Goal: Task Accomplishment & Management: Use online tool/utility

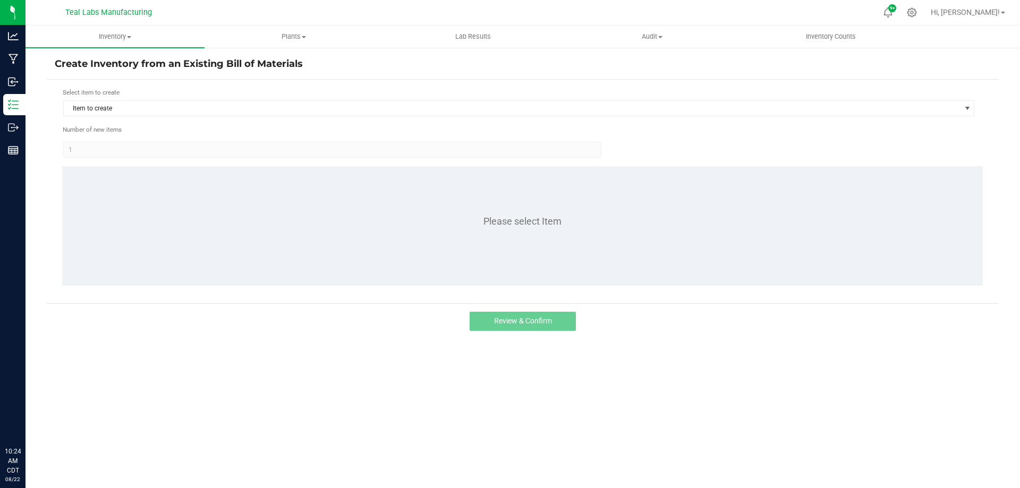
click at [131, 100] on div "Select item to create Item to create" at bounding box center [519, 102] width 912 height 29
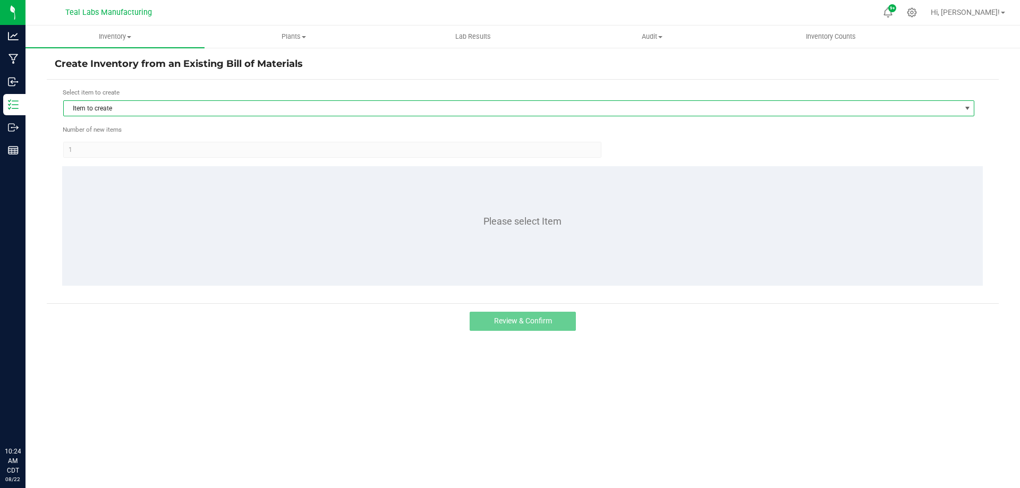
click at [124, 113] on span "Item to create" at bounding box center [512, 108] width 896 height 15
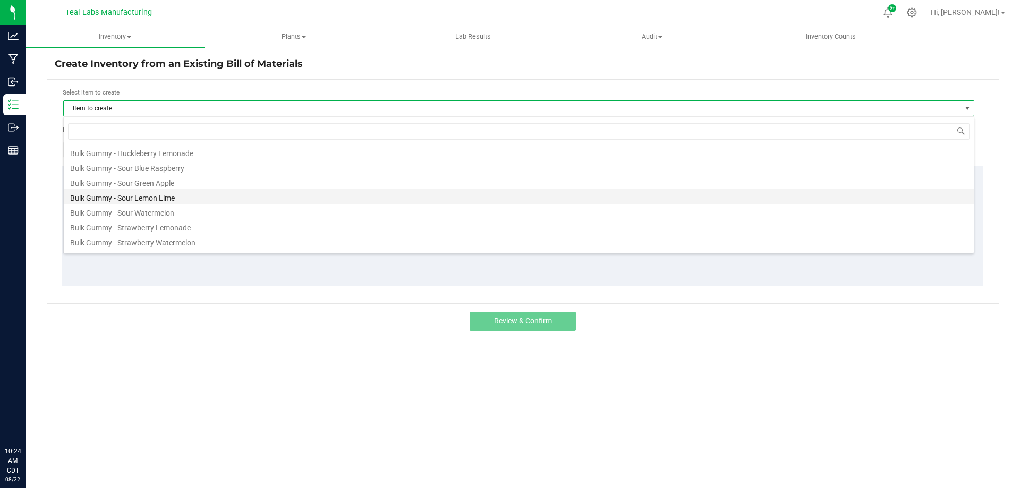
scroll to position [106, 0]
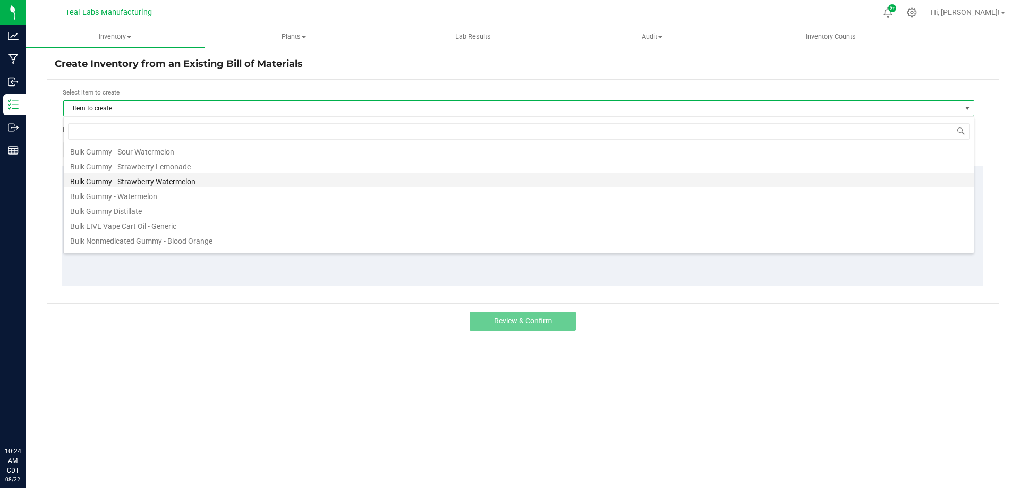
click at [174, 181] on li "Bulk Gummy - Strawberry Watermelon" at bounding box center [519, 180] width 910 height 15
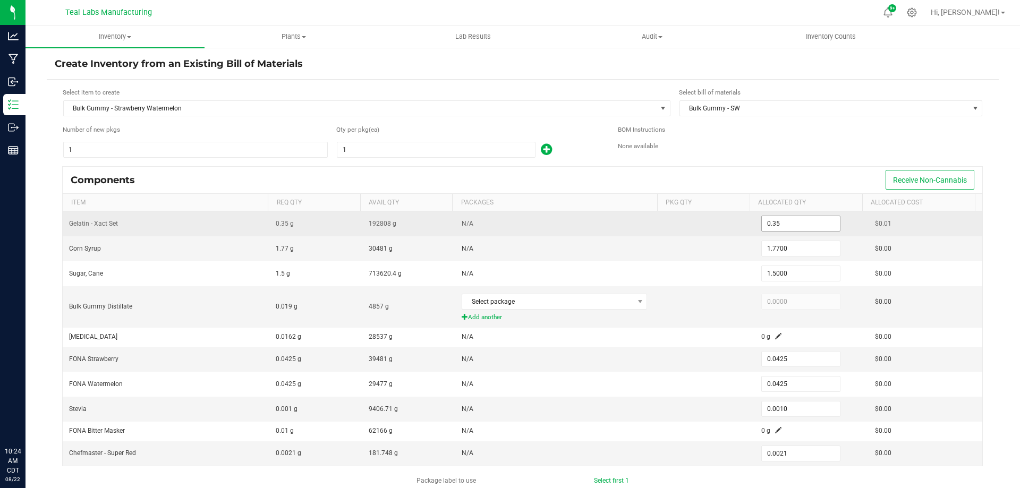
drag, startPoint x: 787, startPoint y: 223, endPoint x: 814, endPoint y: 227, distance: 27.5
click at [788, 224] on input "0.35" at bounding box center [801, 223] width 78 height 15
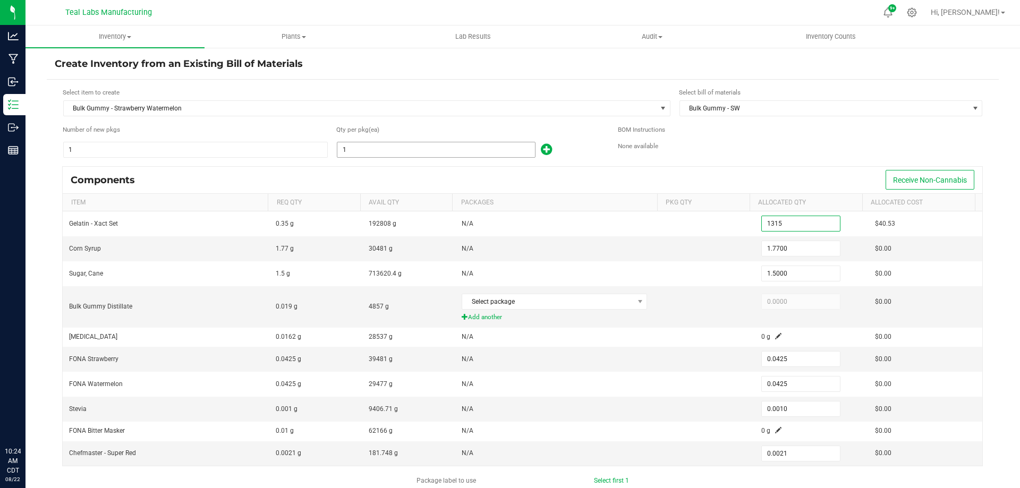
type input "1,315.0000"
click at [393, 152] on input "1" at bounding box center [436, 149] width 198 height 15
type input "3"
type input "1.0500"
type input "5.3100"
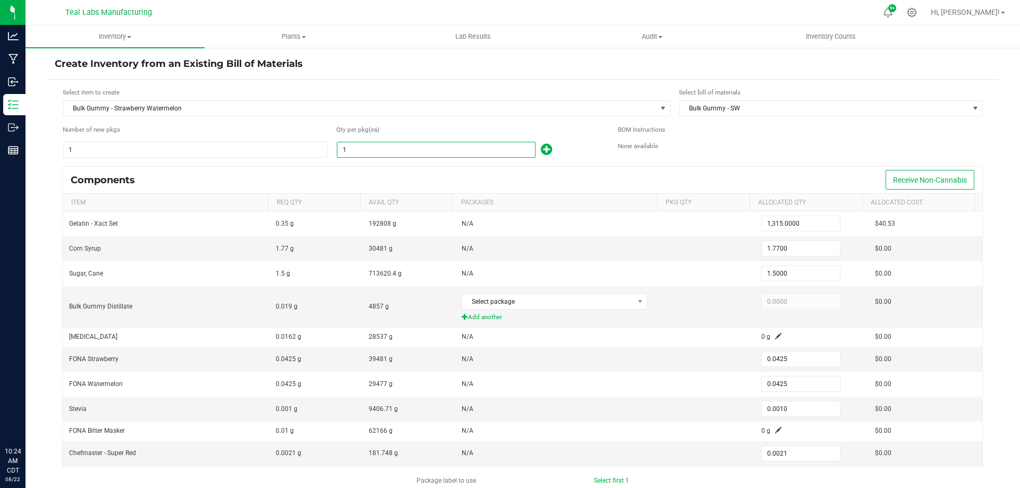
type input "4.5000"
type input "0.1275"
type input "0.0030"
type input "0.0063"
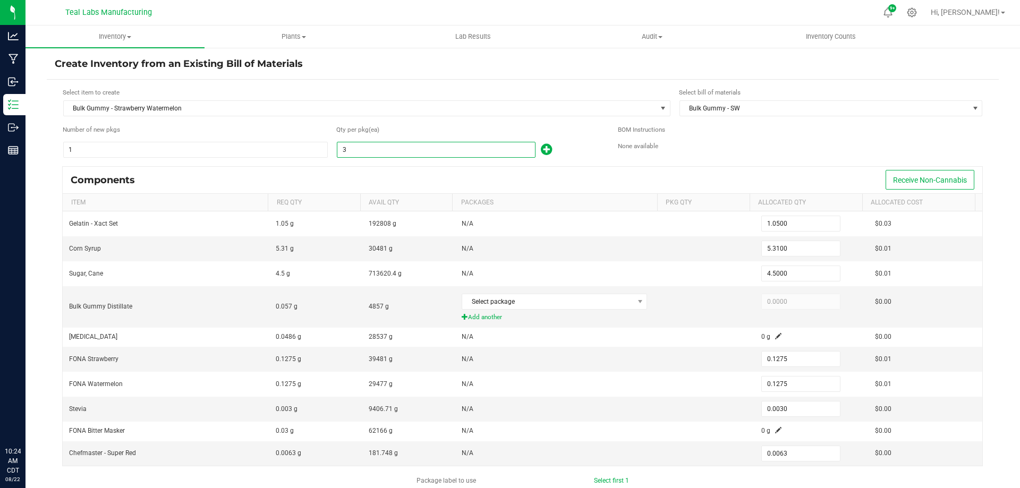
type input "32"
type input "11.2000"
type input "56.6400"
type input "48.0000"
type input "1.3600"
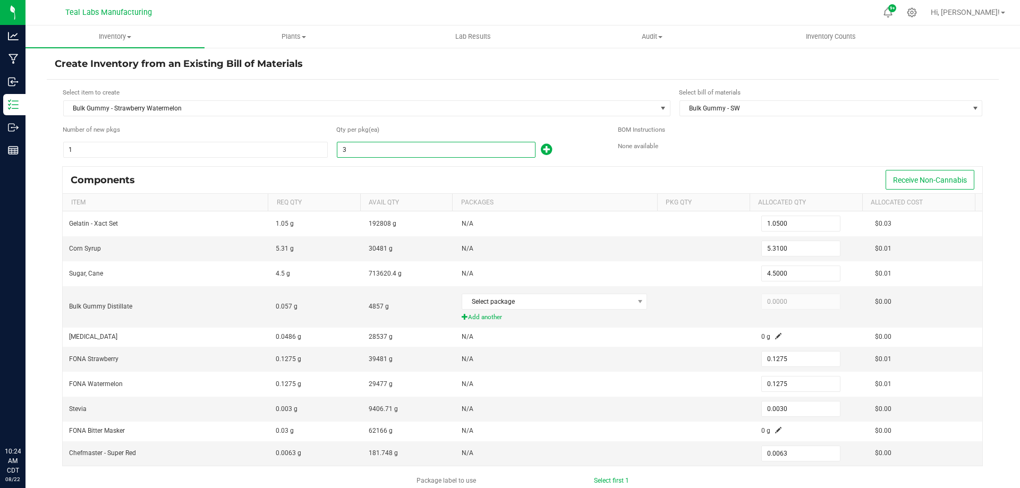
type input "1.3600"
type input "0.0320"
type input "0.0672"
type input "324"
type input "113.4000"
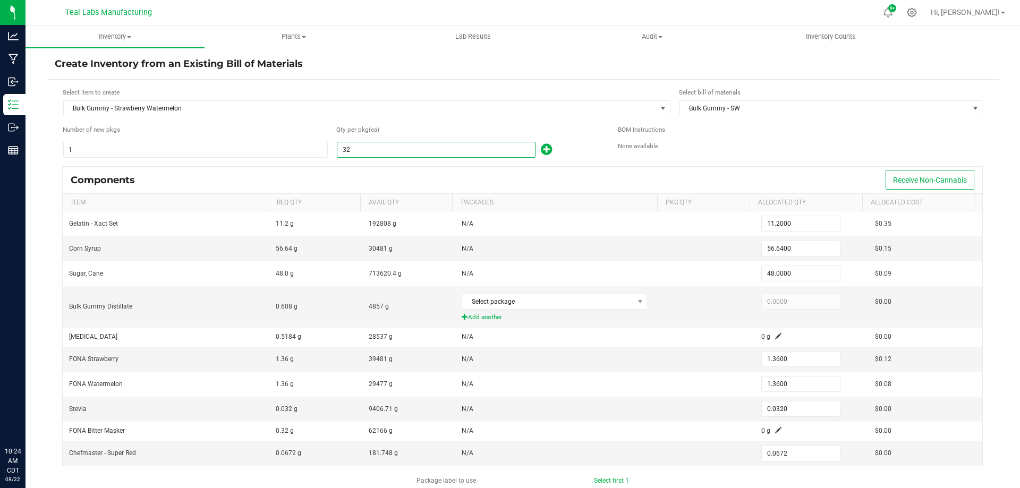
type input "573.4800"
type input "486.0000"
type input "13.7700"
type input "0.3240"
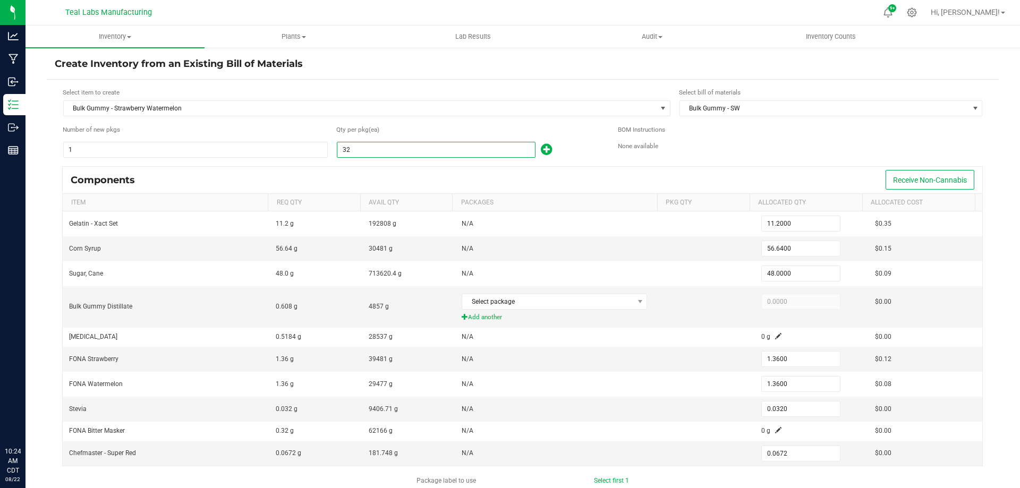
type input "0.6804"
type input "3240"
type input "1,134.0000"
type input "5,734.8000"
type input "4,860.0000"
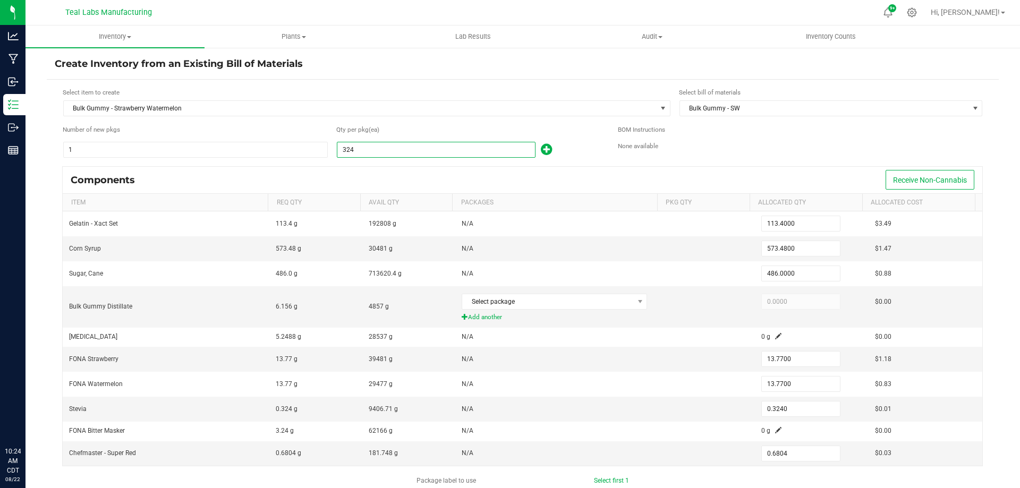
type input "137.7000"
type input "3.2400"
type input "6.8040"
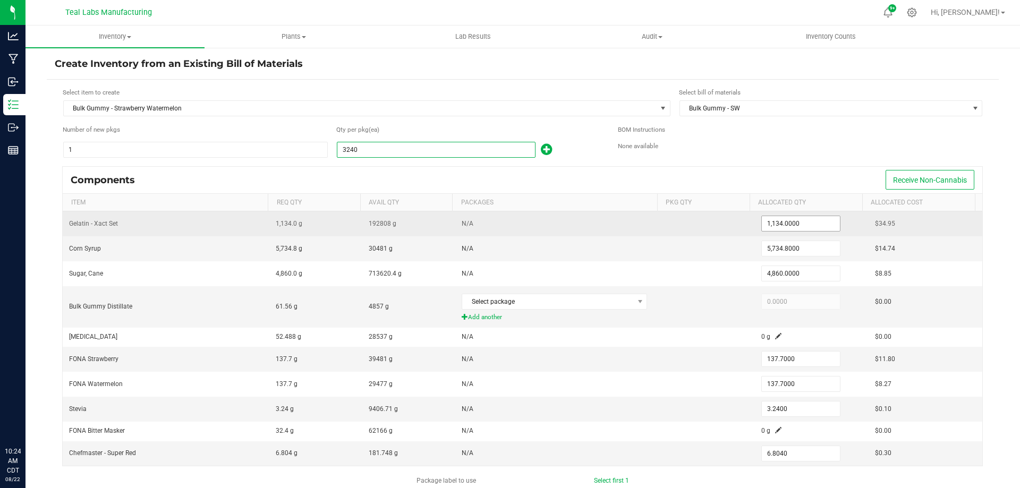
type input "3,240"
click at [800, 225] on input "1134" at bounding box center [801, 223] width 78 height 15
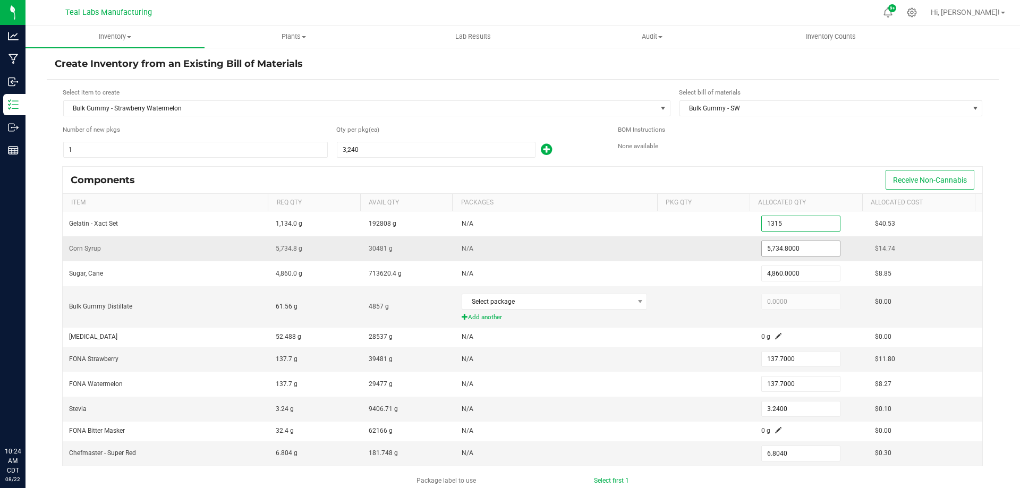
type input "1,315.0000"
click at [814, 244] on input "5734.8" at bounding box center [801, 248] width 78 height 15
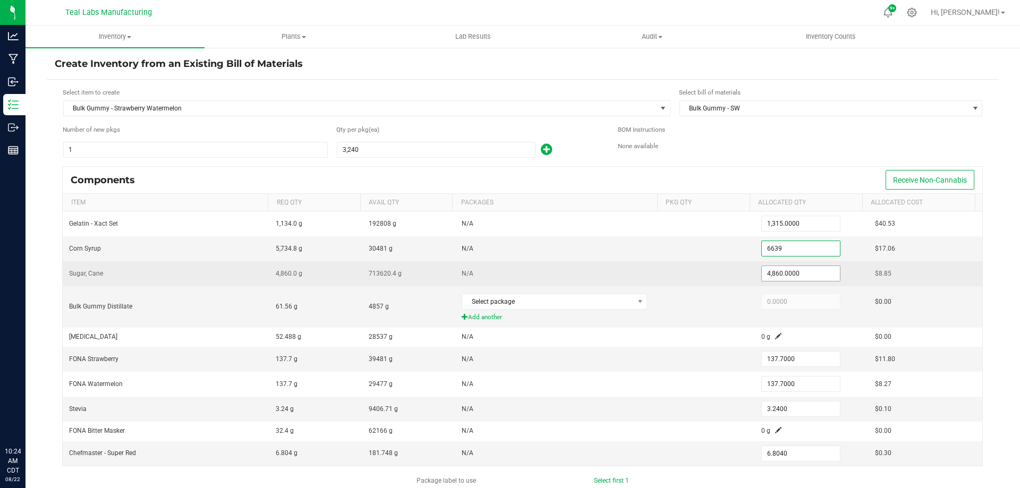
type input "6,639.0000"
click at [796, 275] on input "4860" at bounding box center [801, 273] width 78 height 15
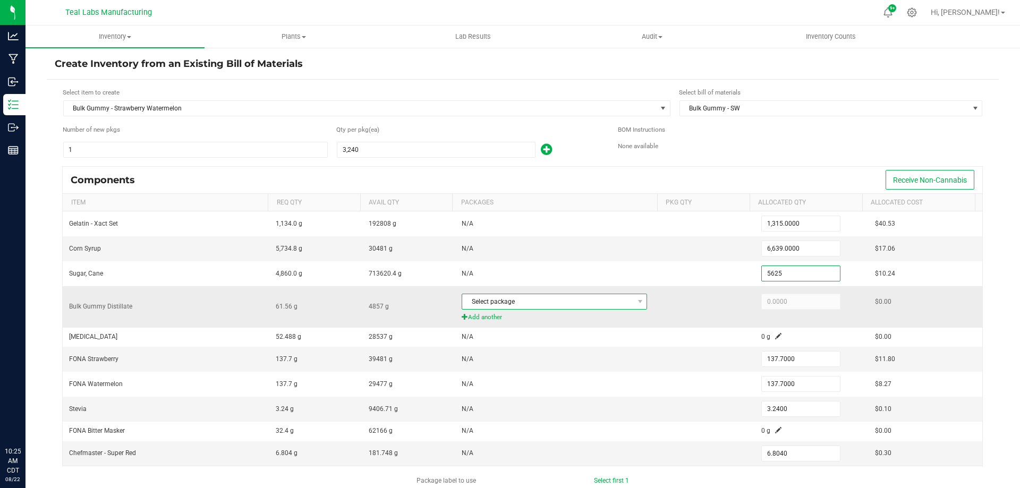
type input "5,625.0000"
click at [550, 298] on span "Select package" at bounding box center [547, 301] width 171 height 15
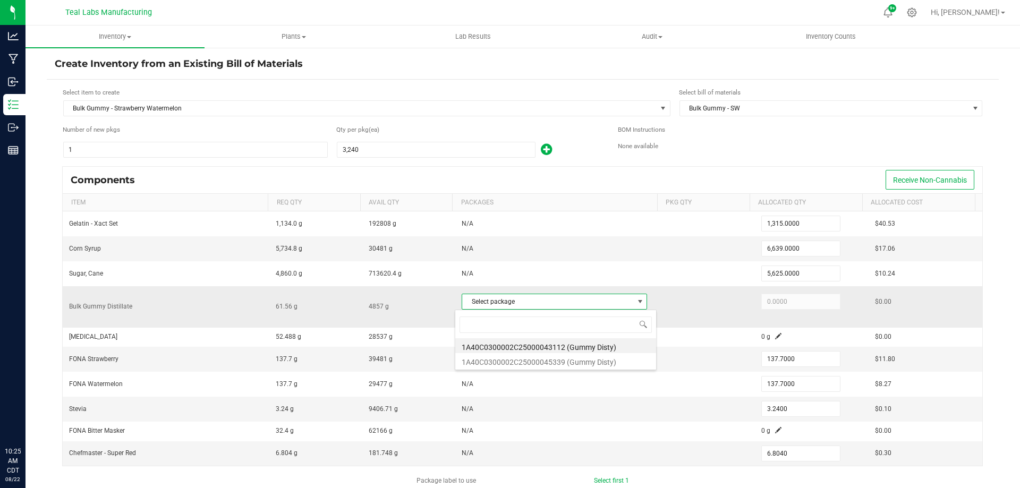
scroll to position [16, 182]
click at [554, 345] on li "1A40C0300002C25000043112 (Gummy Disty)" at bounding box center [555, 345] width 201 height 15
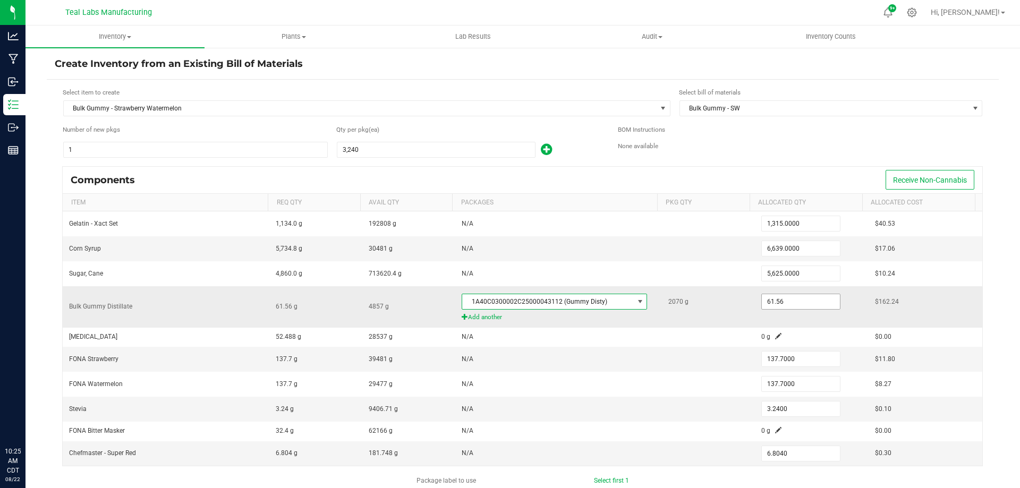
click at [792, 300] on input "61.56" at bounding box center [801, 301] width 78 height 15
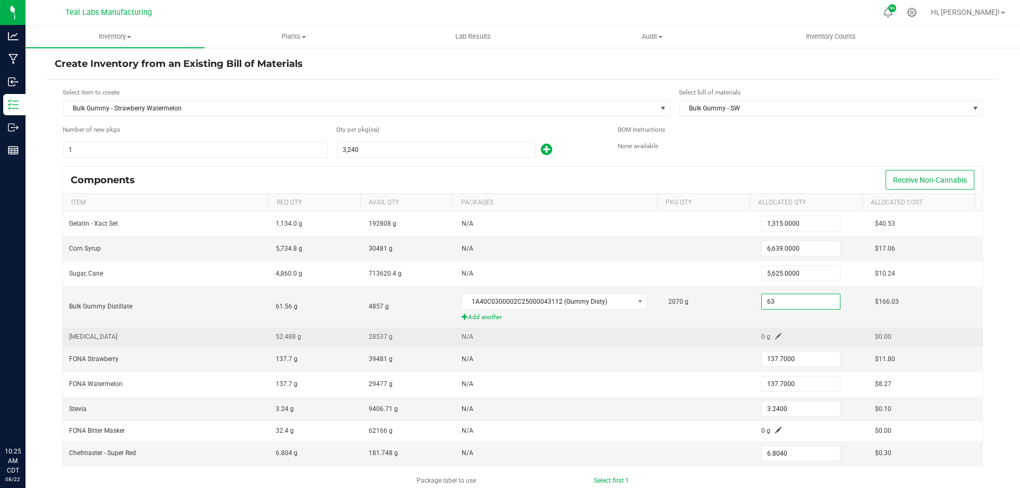
type input "63.0000"
click at [775, 335] on span at bounding box center [778, 336] width 6 height 6
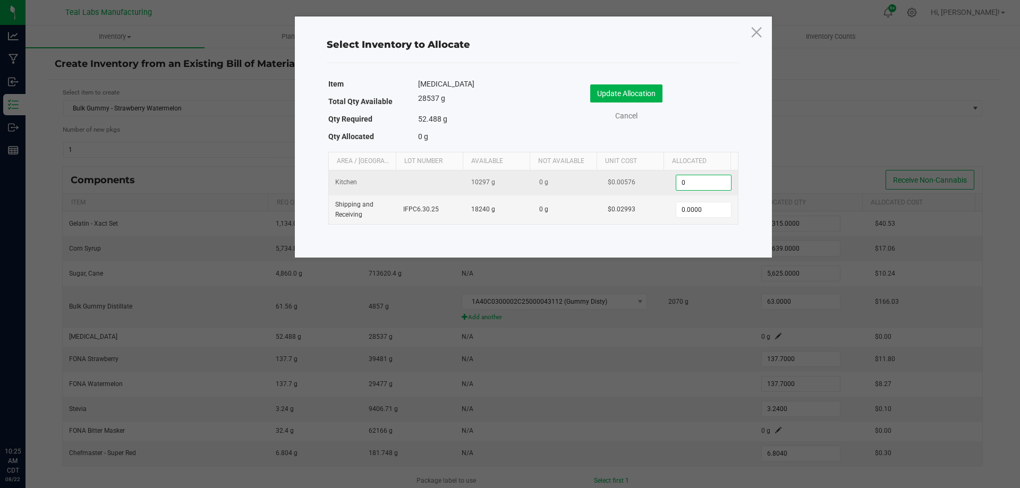
click at [710, 180] on input "0" at bounding box center [703, 182] width 54 height 15
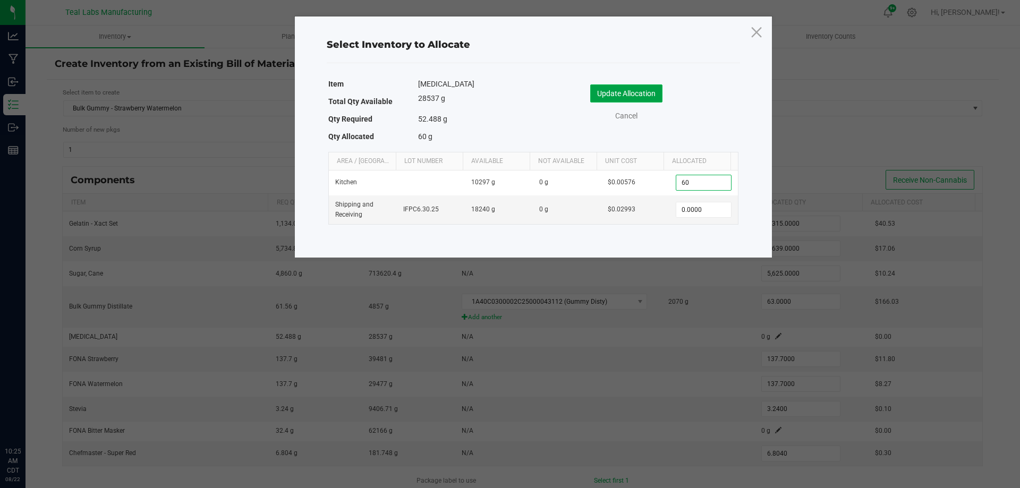
type input "60.0000"
click at [610, 88] on button "Update Allocation" at bounding box center [626, 93] width 72 height 18
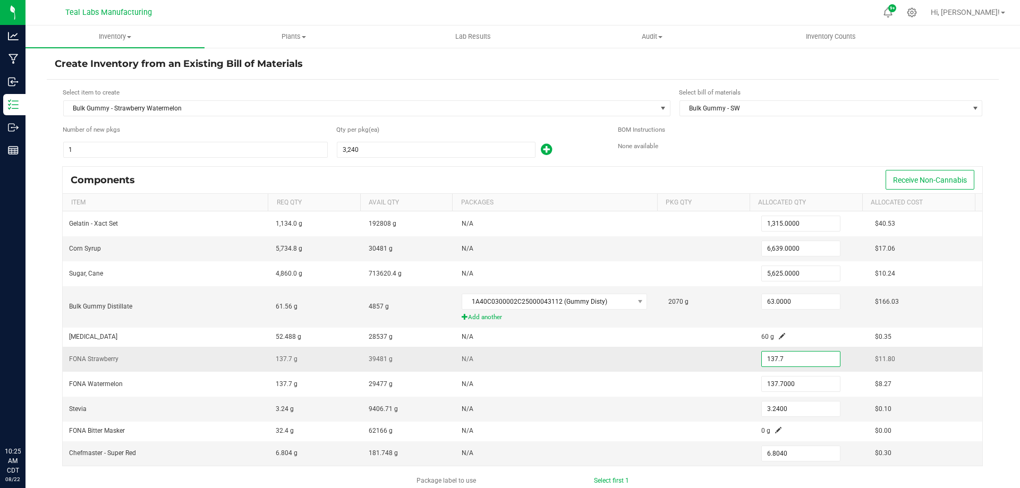
click at [792, 364] on input "137.7" at bounding box center [801, 359] width 78 height 15
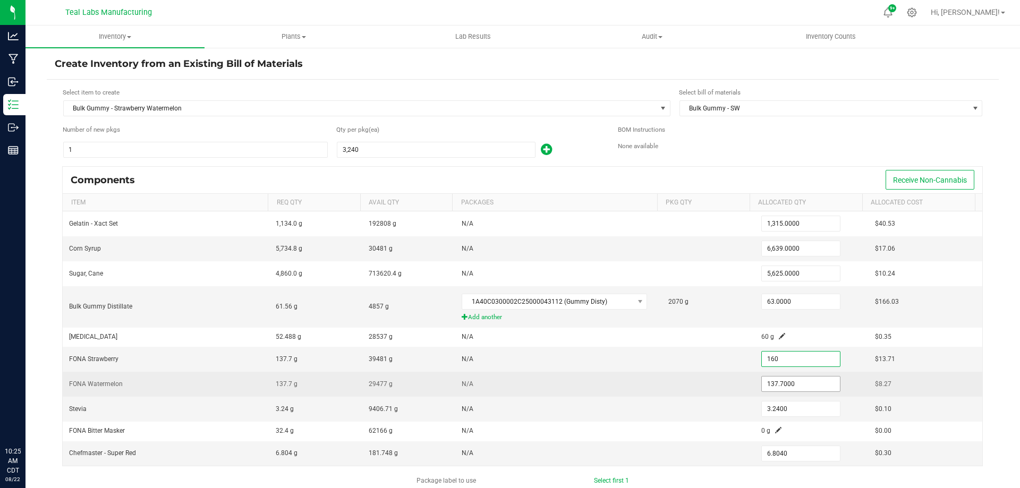
type input "160.0000"
click at [791, 383] on input "137.7" at bounding box center [801, 384] width 78 height 15
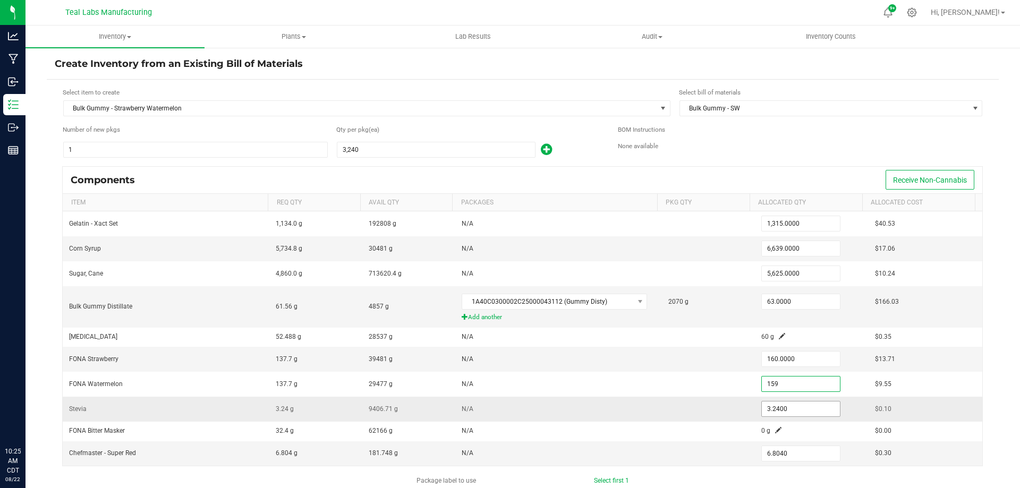
type input "159.0000"
click at [790, 405] on input "3.24" at bounding box center [801, 408] width 78 height 15
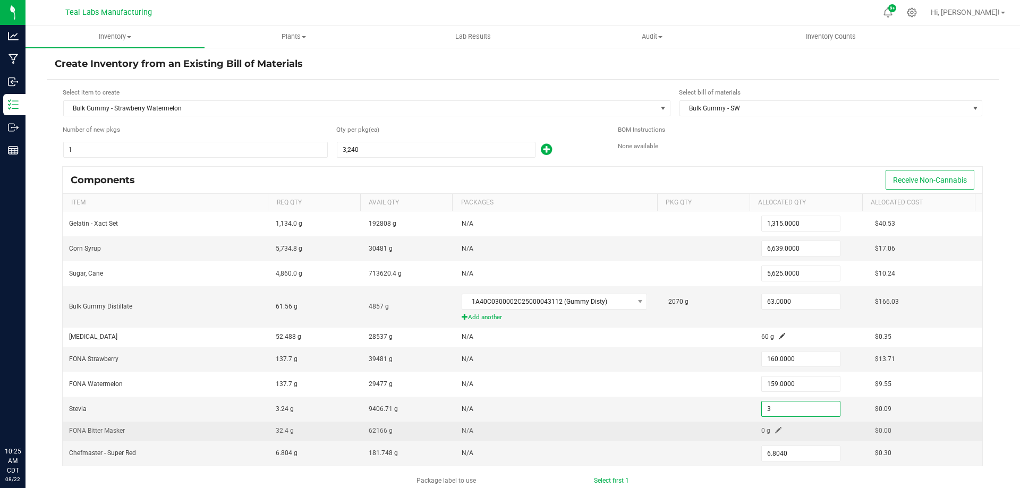
type input "3.0000"
click at [775, 430] on span at bounding box center [778, 430] width 6 height 6
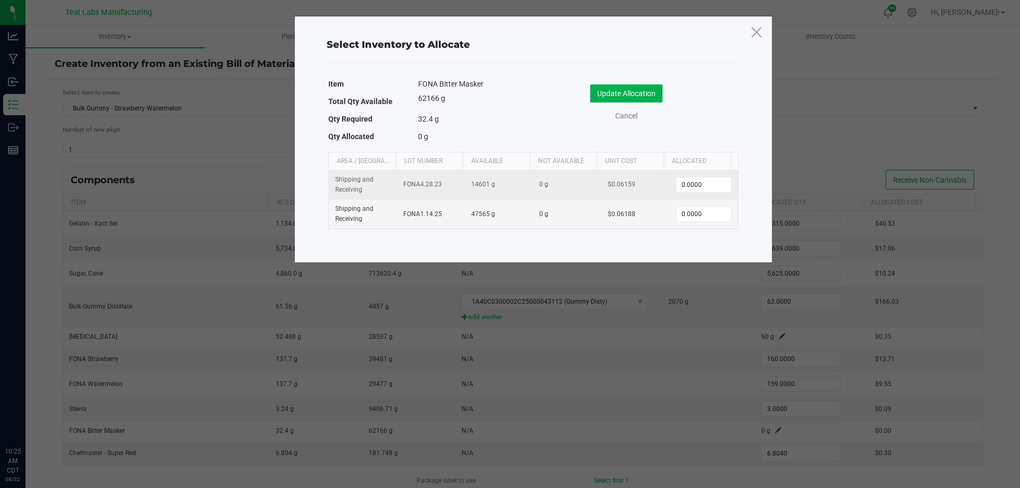
click at [704, 193] on td "0.0000" at bounding box center [703, 184] width 68 height 29
click at [717, 187] on input "0" at bounding box center [703, 184] width 54 height 15
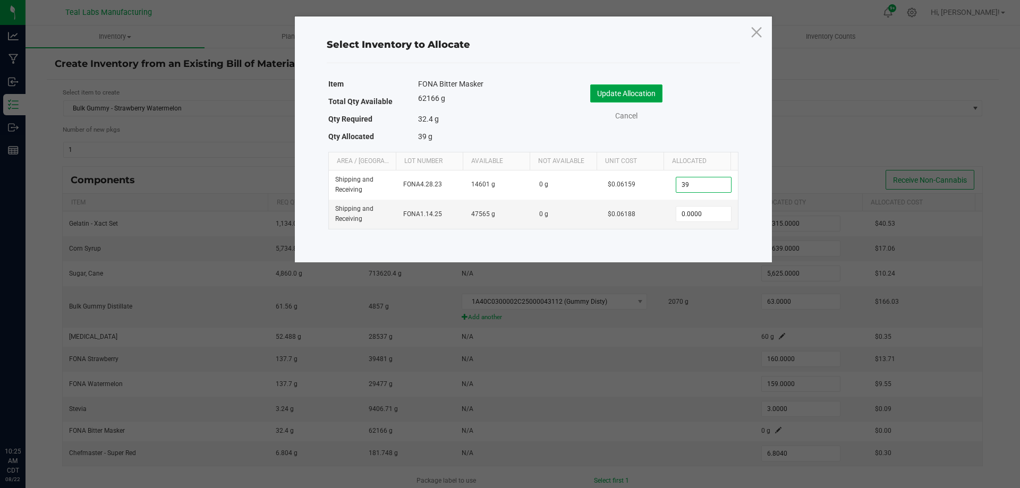
type input "39.0000"
click at [616, 91] on button "Update Allocation" at bounding box center [626, 93] width 72 height 18
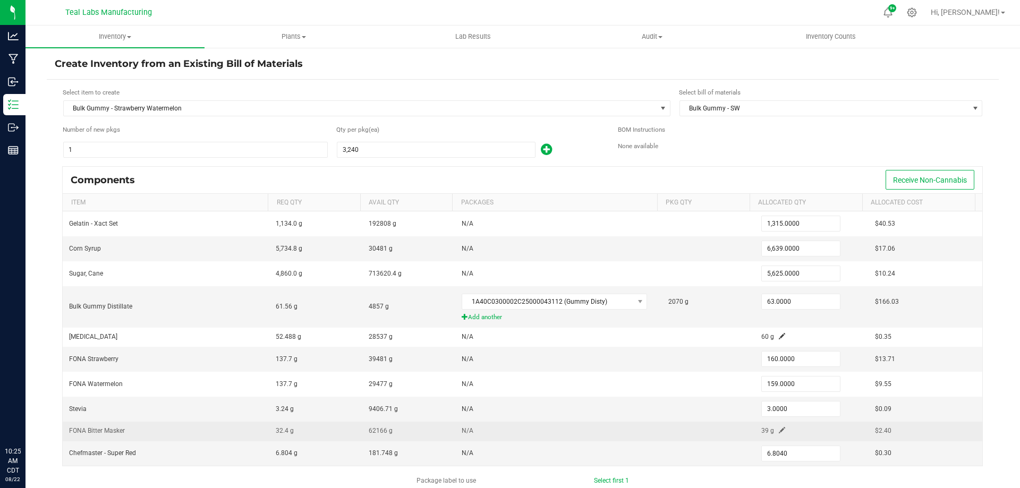
scroll to position [53, 0]
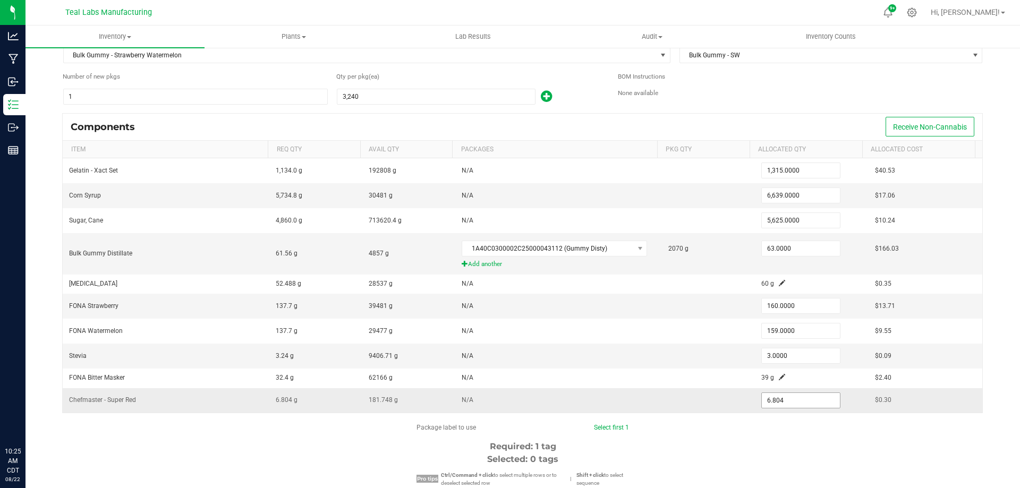
click at [788, 399] on input "6.804" at bounding box center [801, 400] width 78 height 15
type input "8.1000"
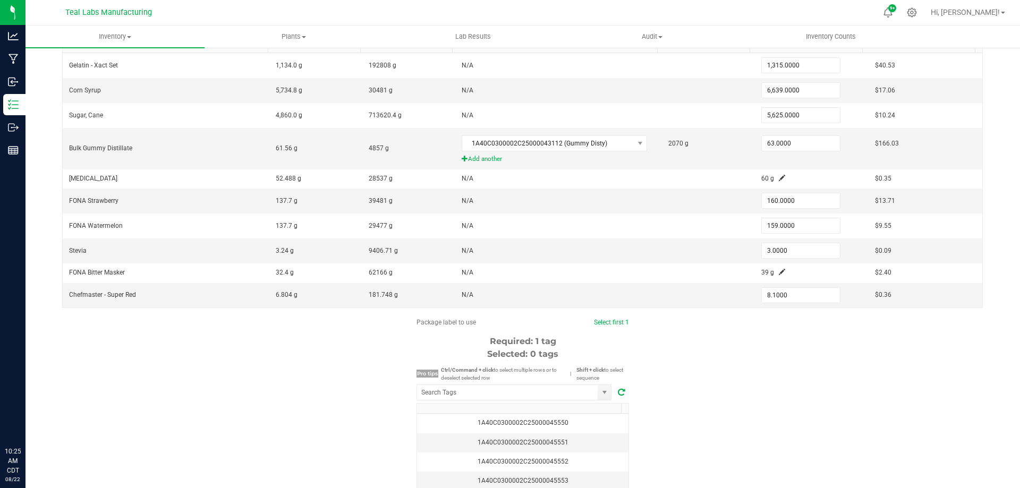
scroll to position [159, 0]
click at [567, 417] on div "1A40C0300002C25000045550" at bounding box center [522, 422] width 199 height 10
click at [805, 394] on div "Package label to use Select first 1 Clear selected Required: 1 tag Selected: 1 …" at bounding box center [523, 418] width 952 height 202
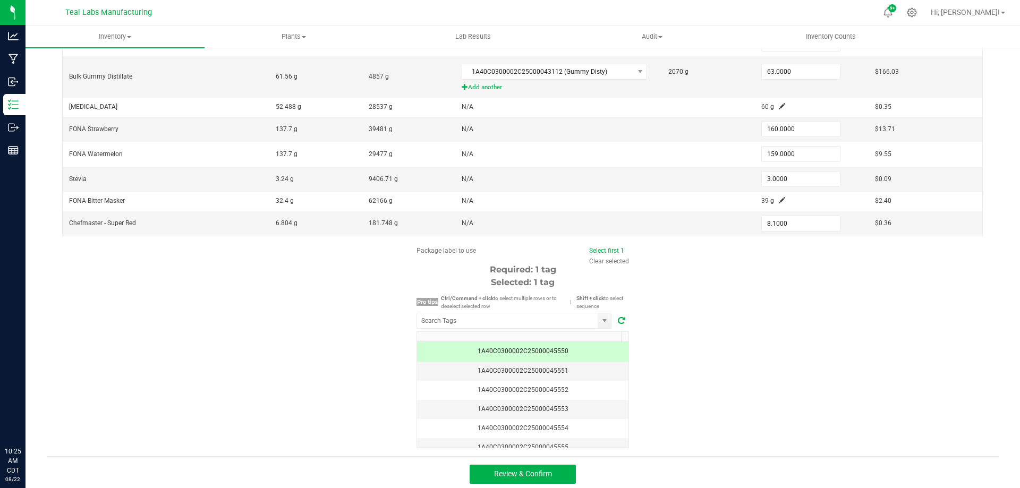
scroll to position [234, 0]
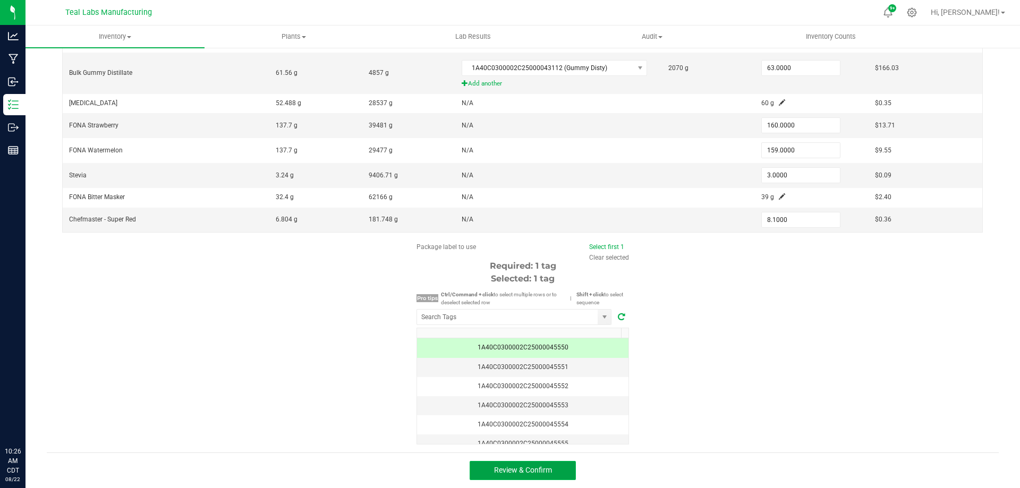
click at [523, 472] on span "Review & Confirm" at bounding box center [523, 470] width 58 height 8
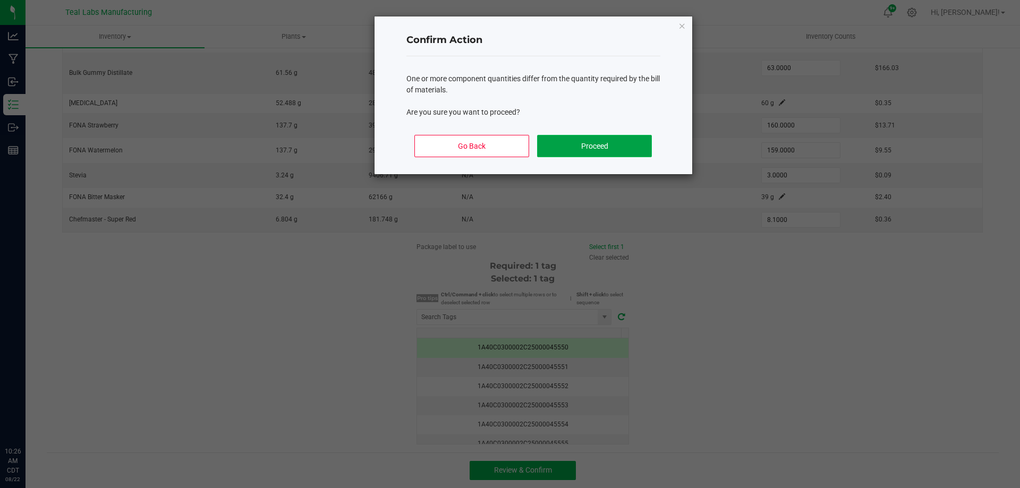
click at [619, 144] on button "Proceed" at bounding box center [594, 146] width 114 height 22
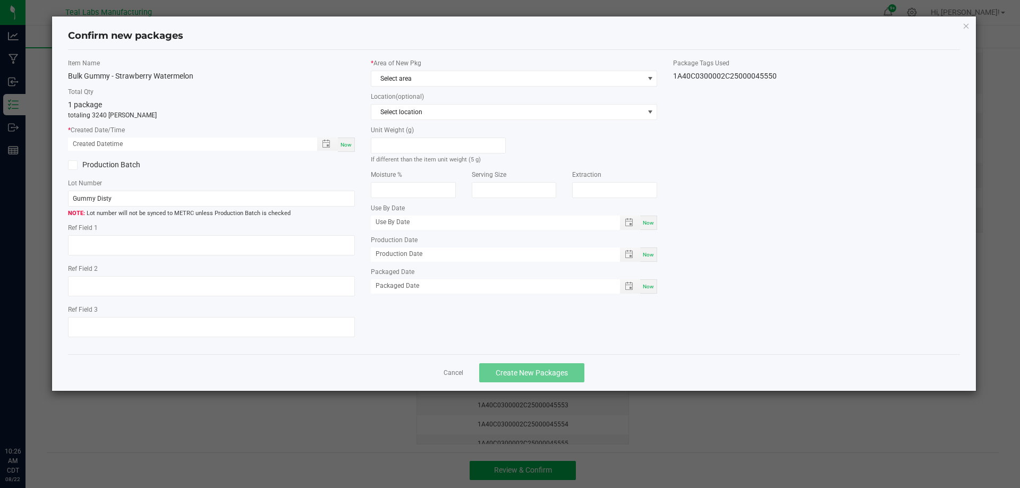
click at [348, 148] on div "Now" at bounding box center [346, 145] width 17 height 14
type input "08/22/2025 10:26 AM"
click at [71, 165] on icon at bounding box center [72, 165] width 7 height 0
click at [0, 0] on input "Production Batch" at bounding box center [0, 0] width 0 height 0
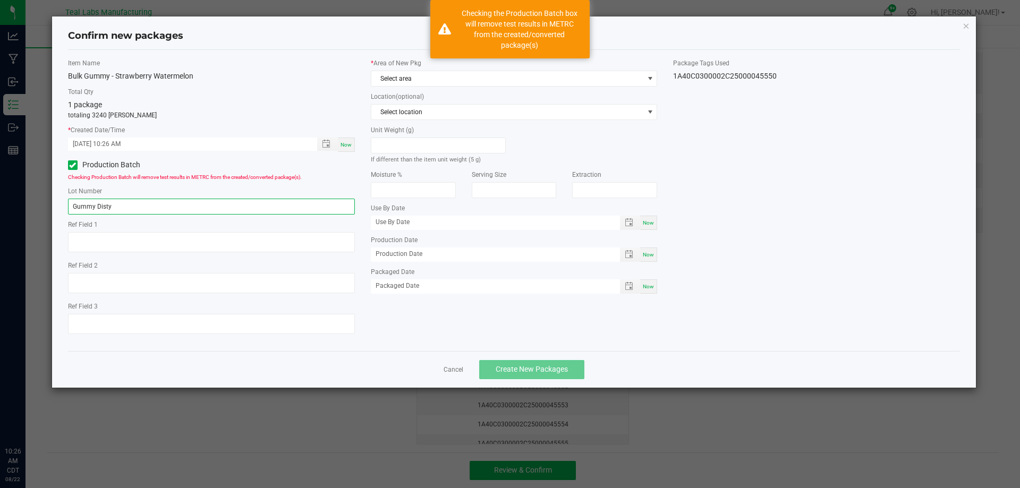
click at [133, 208] on input "Gummy Disty" at bounding box center [211, 207] width 287 height 16
click at [225, 210] on input "Gummy Disty" at bounding box center [211, 207] width 287 height 16
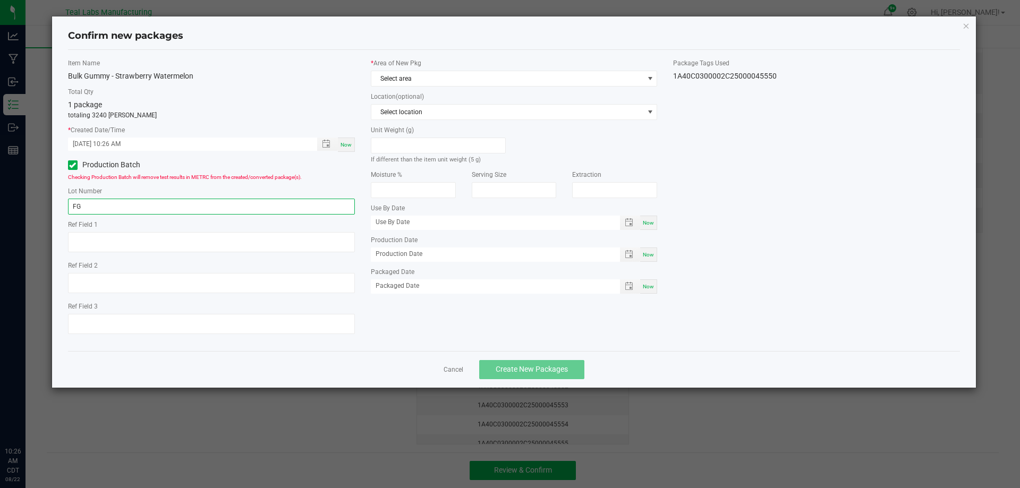
type input "F"
type input "G5P19-01"
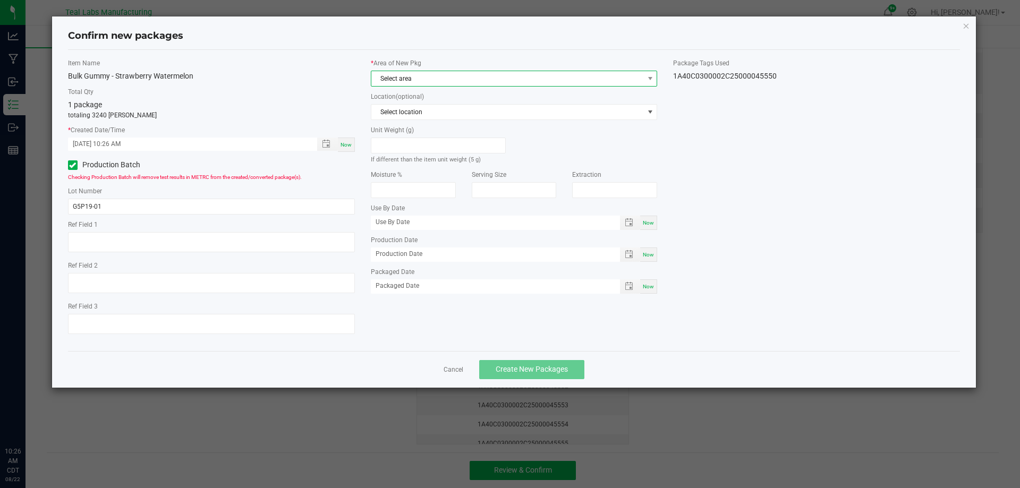
click at [438, 80] on span "Select area" at bounding box center [507, 78] width 272 height 15
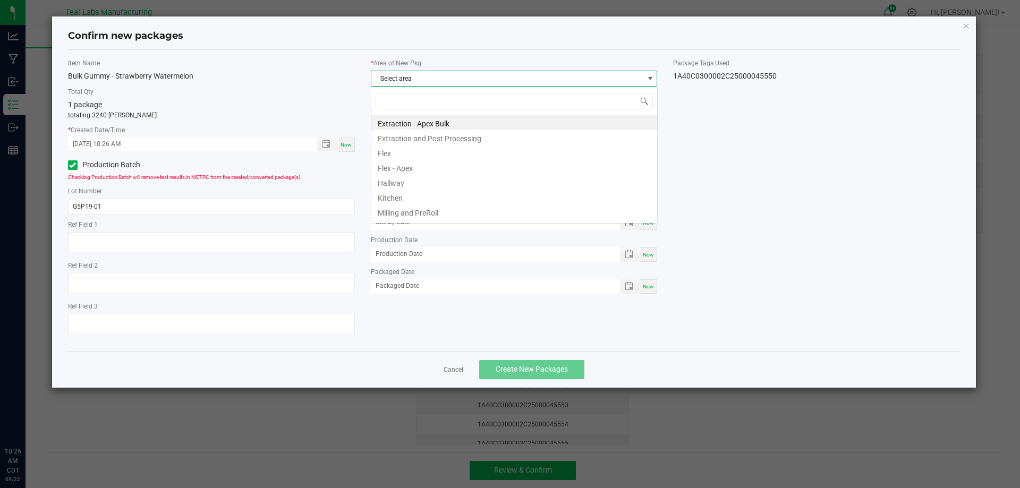
scroll to position [16, 287]
click at [489, 194] on li "Kitchen" at bounding box center [514, 196] width 286 height 15
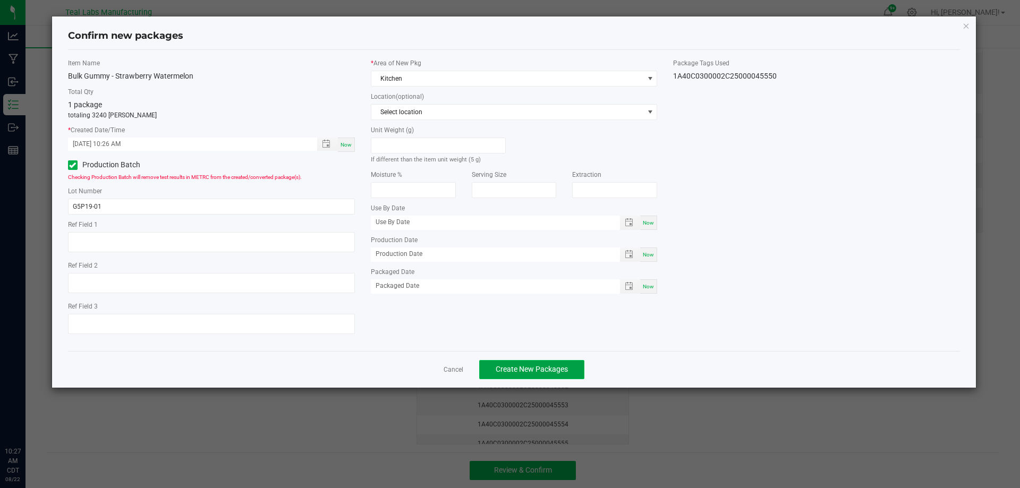
click at [509, 371] on span "Create New Packages" at bounding box center [531, 369] width 72 height 8
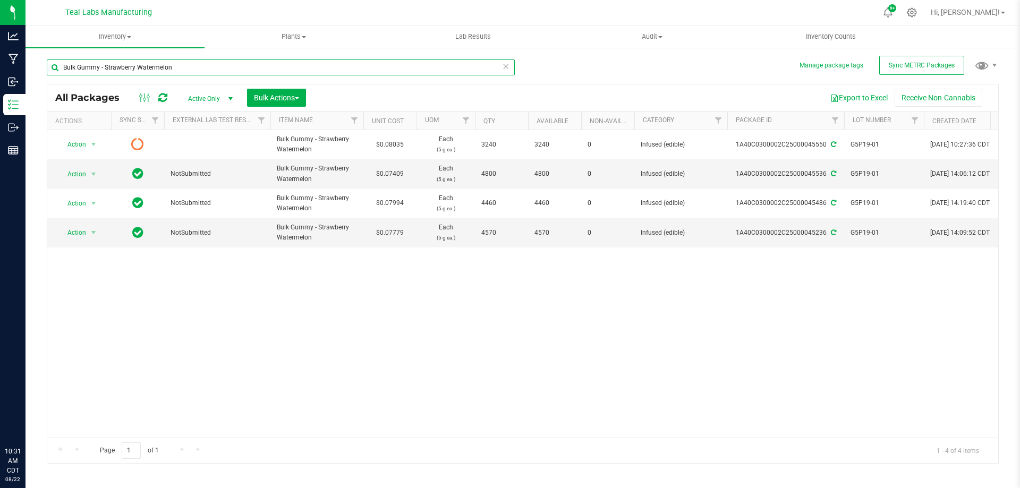
click at [198, 69] on input "Bulk Gummy - Strawberry Watermelon" at bounding box center [281, 67] width 468 height 16
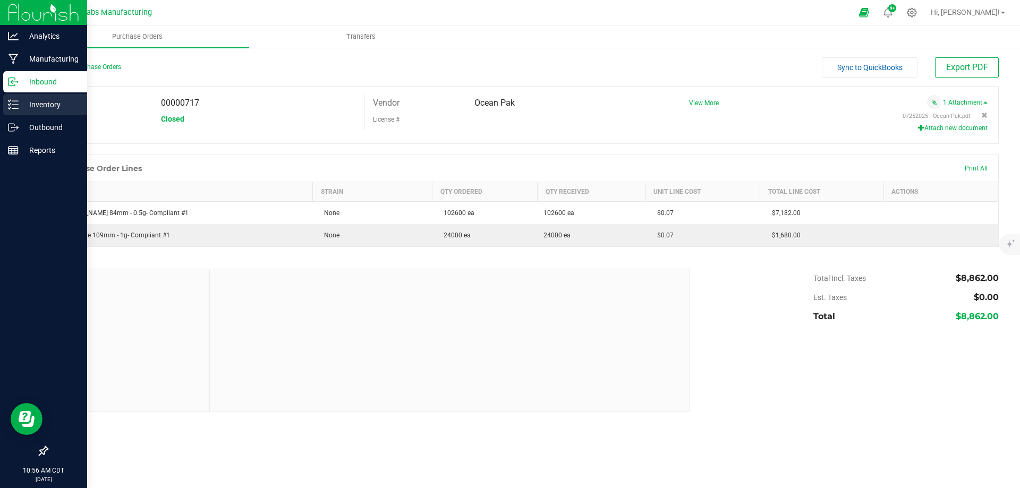
click at [10, 108] on icon at bounding box center [9, 108] width 2 height 2
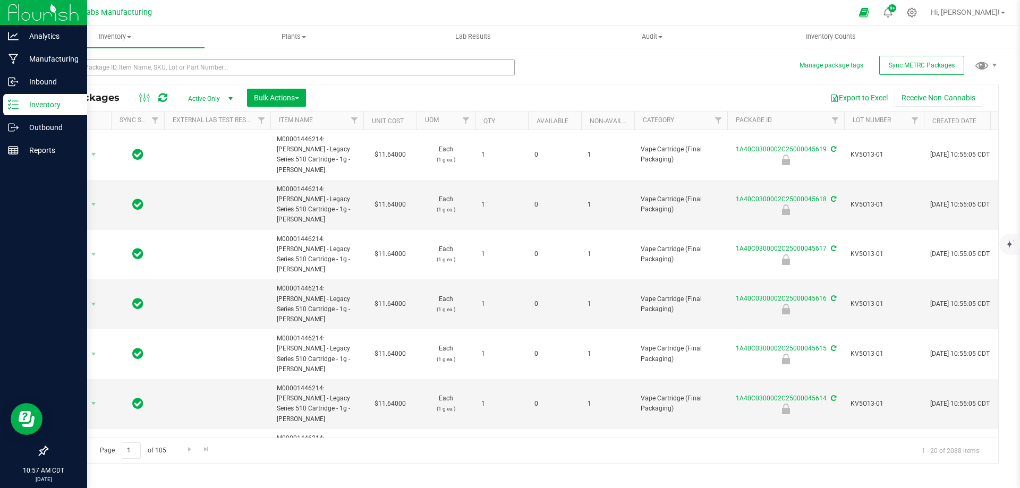
drag, startPoint x: 234, startPoint y: 80, endPoint x: 233, endPoint y: 65, distance: 15.5
click at [234, 80] on div at bounding box center [281, 71] width 468 height 24
click at [233, 65] on input "text" at bounding box center [281, 67] width 468 height 16
type input "[PERSON_NAME]"
